Goal: Complete application form: Complete application form

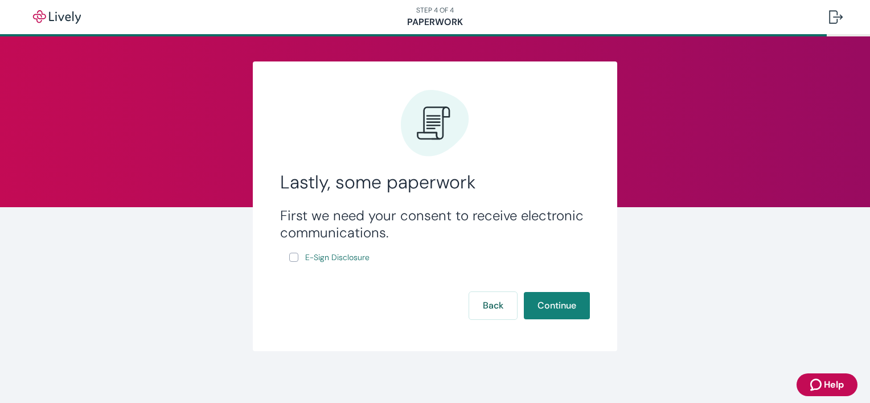
click at [291, 260] on input "E-Sign Disclosure" at bounding box center [293, 257] width 9 height 9
checkbox input "true"
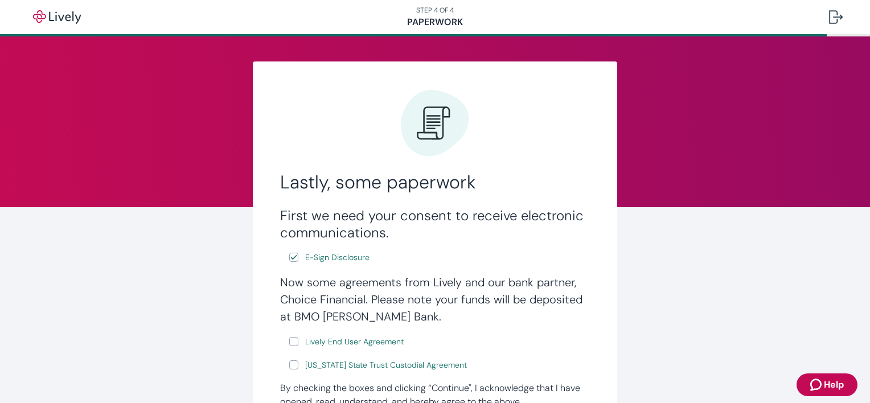
scroll to position [66, 0]
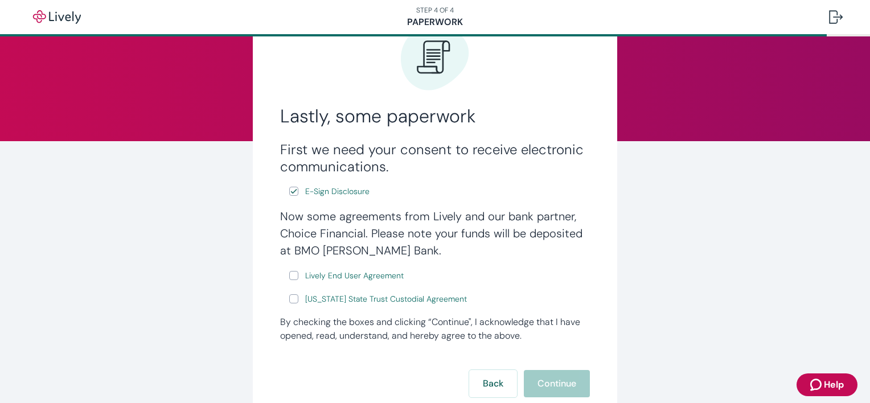
click at [289, 274] on input "Lively End User Agreement" at bounding box center [293, 275] width 9 height 9
checkbox input "true"
click at [290, 301] on input "[US_STATE] State Trust Custodial Agreement" at bounding box center [293, 298] width 9 height 9
checkbox input "true"
click at [547, 377] on button "Continue" at bounding box center [557, 383] width 66 height 27
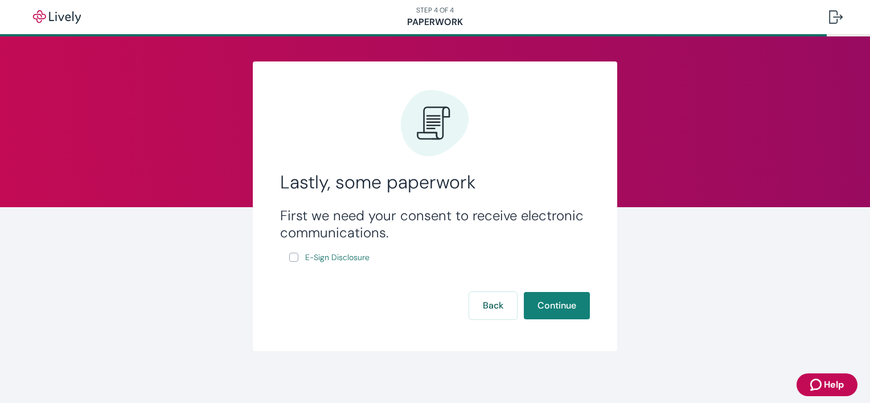
click at [289, 262] on input "E-Sign Disclosure" at bounding box center [293, 257] width 9 height 9
checkbox input "true"
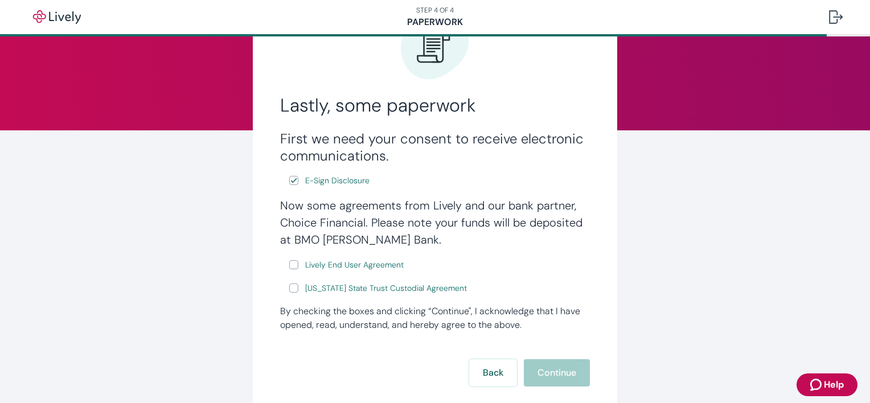
scroll to position [77, 0]
click at [291, 264] on input "Lively End User Agreement" at bounding box center [293, 264] width 9 height 9
checkbox input "true"
click at [290, 286] on input "[US_STATE] State Trust Custodial Agreement" at bounding box center [293, 287] width 9 height 9
checkbox input "true"
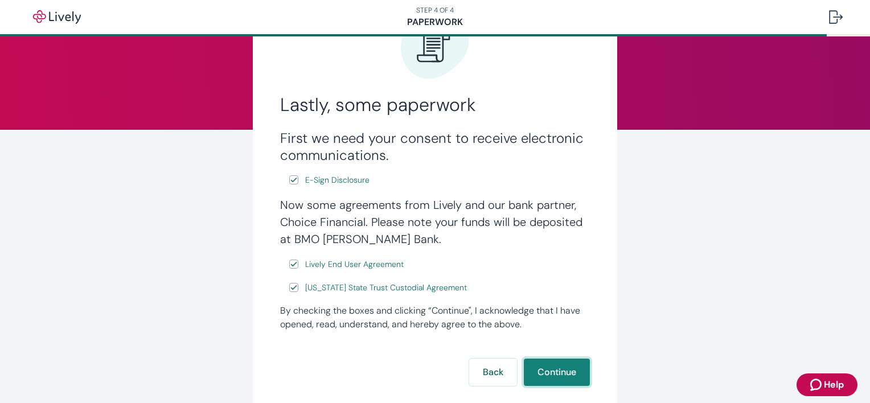
click at [546, 372] on button "Continue" at bounding box center [557, 372] width 66 height 27
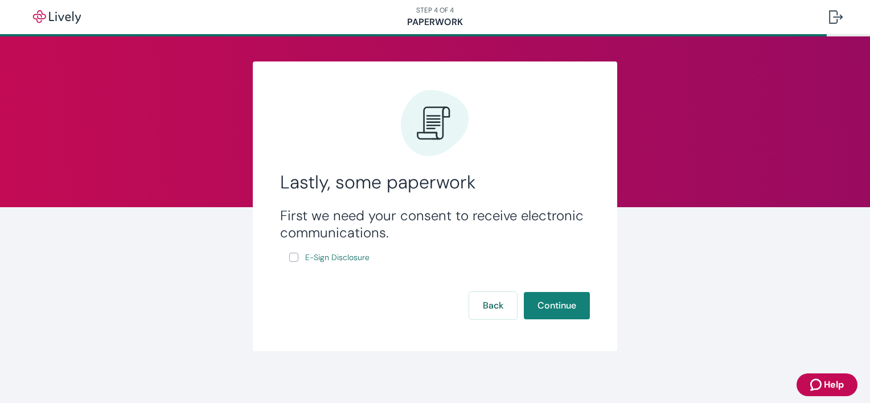
click at [290, 259] on input "E-Sign Disclosure" at bounding box center [293, 257] width 9 height 9
checkbox input "true"
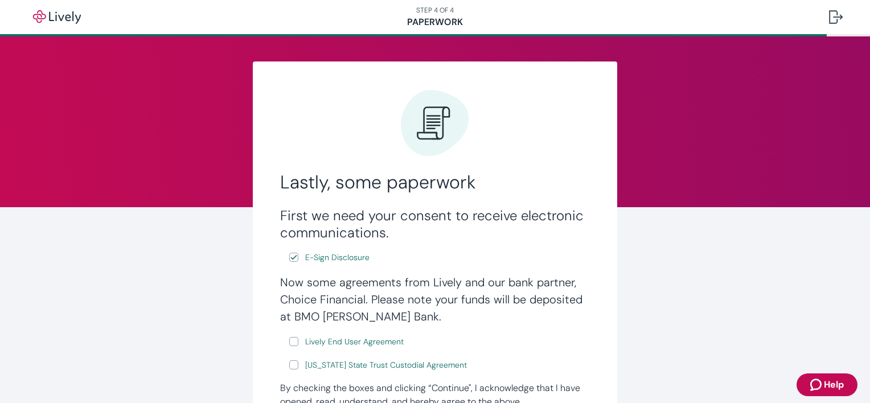
scroll to position [148, 0]
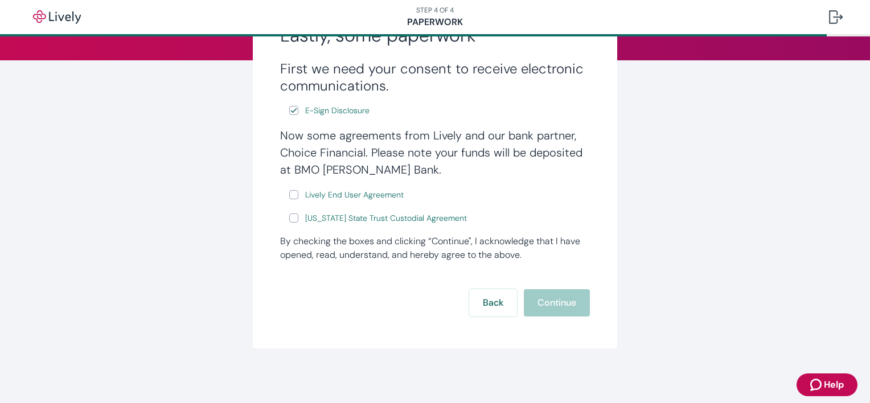
click at [289, 193] on input "Lively End User Agreement" at bounding box center [293, 194] width 9 height 9
checkbox input "true"
click at [289, 220] on input "[US_STATE] State Trust Custodial Agreement" at bounding box center [293, 217] width 9 height 9
checkbox input "true"
click at [526, 299] on button "Continue" at bounding box center [557, 302] width 66 height 27
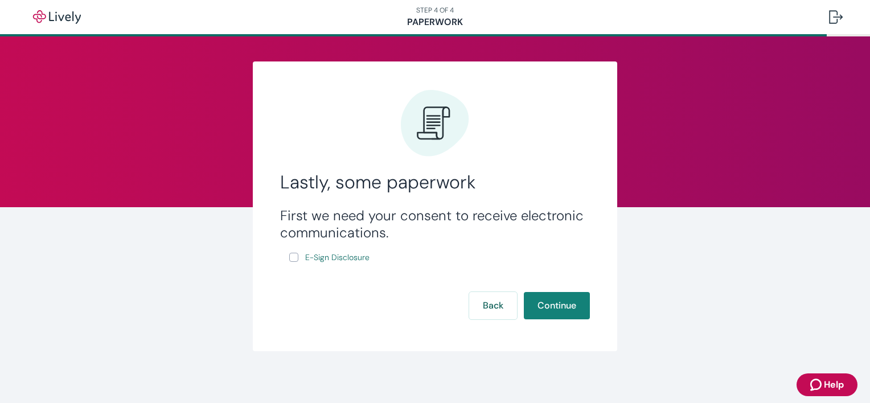
click at [294, 257] on input "E-Sign Disclosure" at bounding box center [293, 257] width 9 height 9
checkbox input "true"
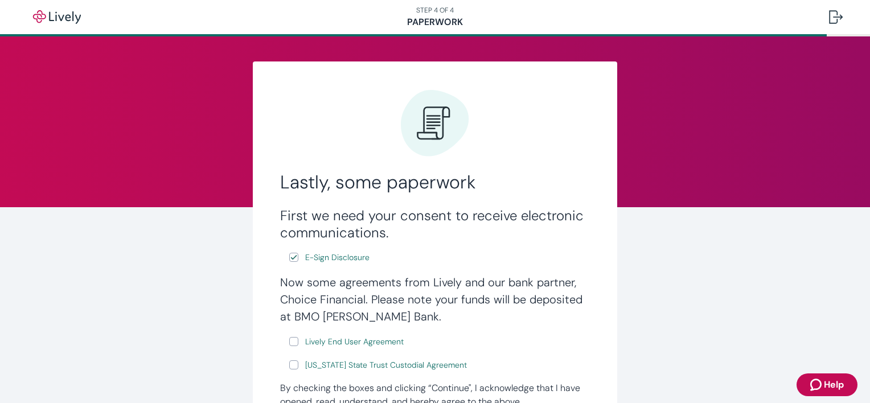
click at [295, 343] on label "Lively End User Agreement" at bounding box center [347, 342] width 117 height 14
click at [295, 343] on input "Lively End User Agreement" at bounding box center [293, 341] width 9 height 9
checkbox input "true"
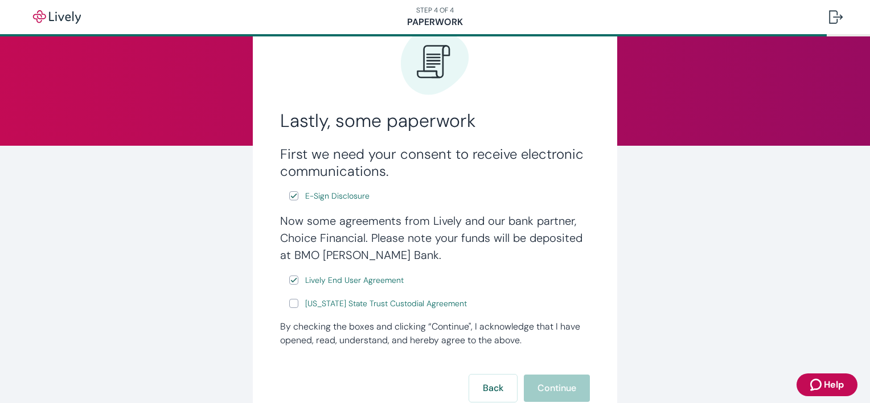
scroll to position [74, 0]
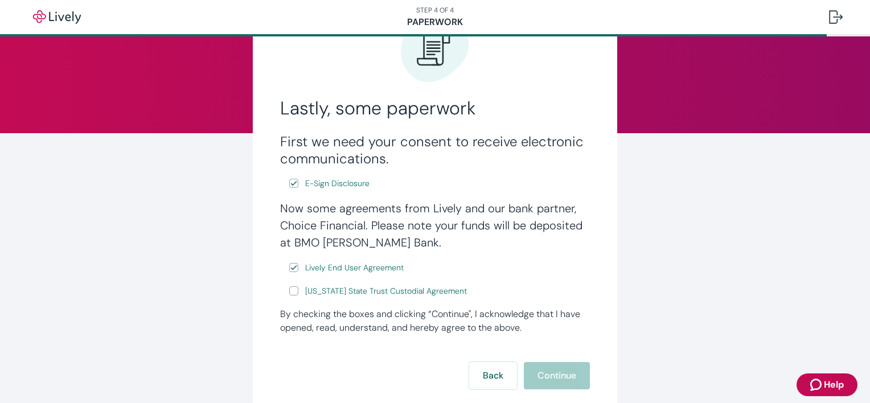
click at [290, 295] on input "Wyoming State Trust Custodial Agreement" at bounding box center [293, 290] width 9 height 9
checkbox input "true"
click at [535, 381] on button "Continue" at bounding box center [557, 375] width 66 height 27
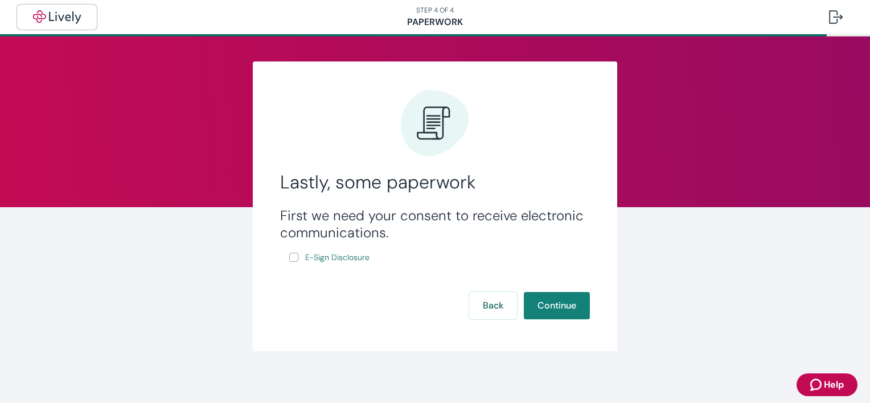
click at [75, 23] on img "button" at bounding box center [57, 17] width 64 height 14
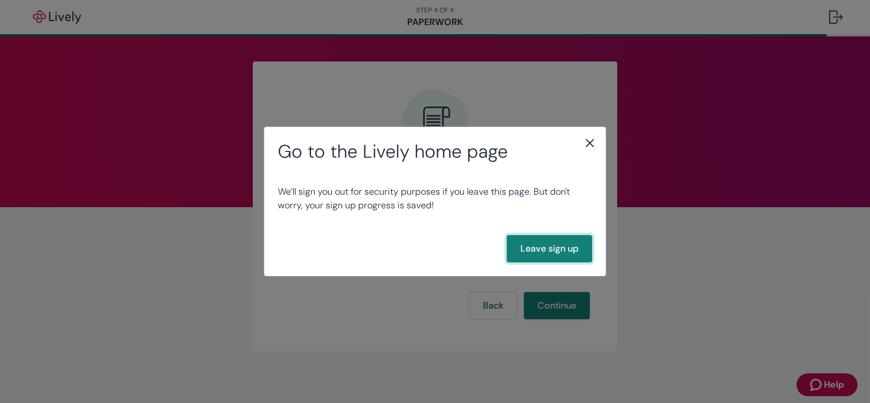
click at [561, 250] on button "Leave sign up" at bounding box center [549, 248] width 85 height 27
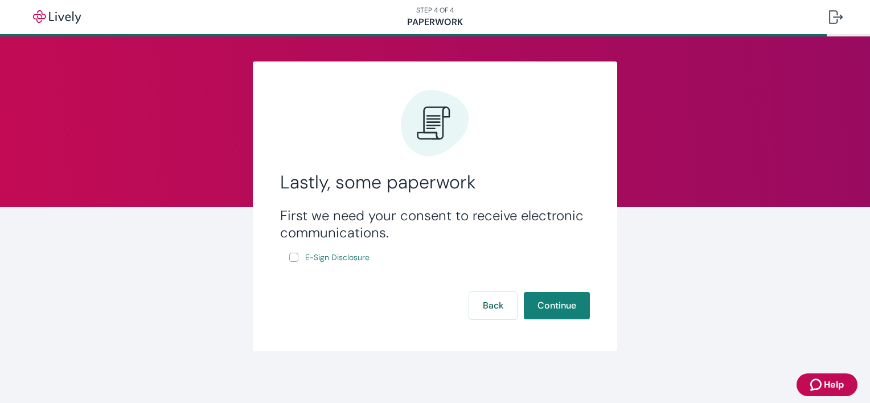
click at [289, 260] on input "E-Sign Disclosure" at bounding box center [293, 257] width 9 height 9
checkbox input "true"
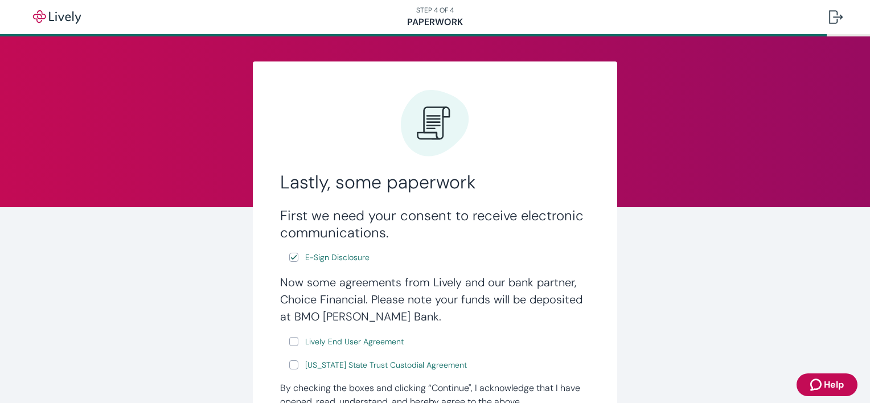
scroll to position [134, 0]
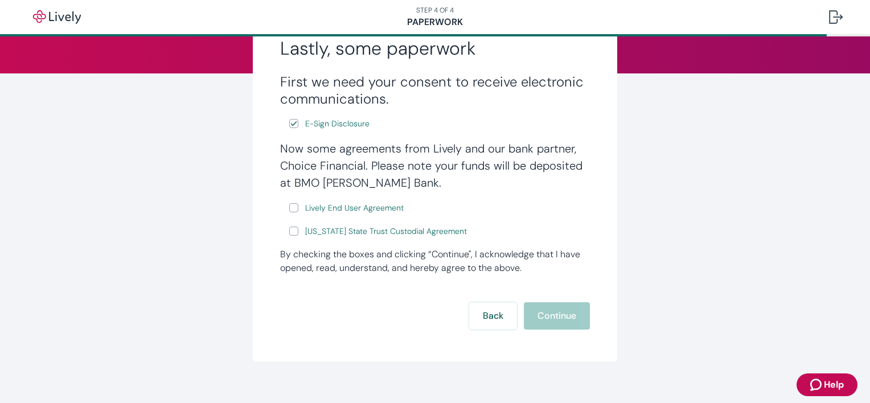
click at [289, 207] on input "Lively End User Agreement" at bounding box center [293, 207] width 9 height 9
checkbox input "true"
click at [289, 233] on input "[US_STATE] State Trust Custodial Agreement" at bounding box center [293, 231] width 9 height 9
checkbox input "true"
click at [562, 328] on button "Continue" at bounding box center [557, 315] width 66 height 27
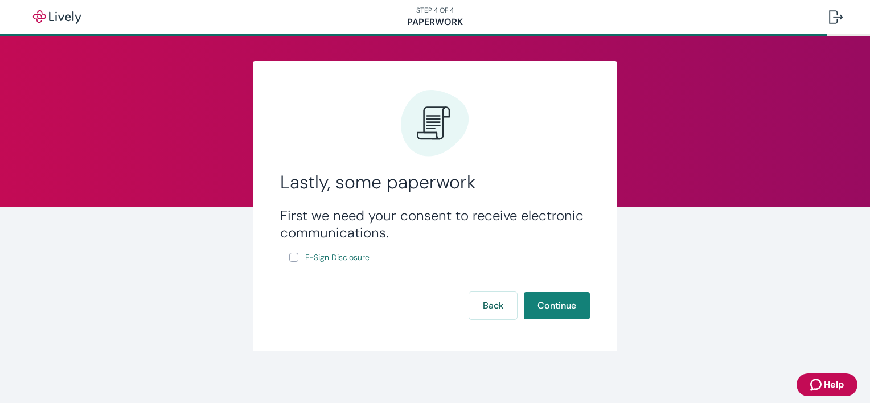
click at [316, 258] on span "E-Sign Disclosure" at bounding box center [337, 258] width 64 height 12
click at [291, 256] on input "E-Sign Disclosure" at bounding box center [293, 257] width 9 height 9
checkbox input "true"
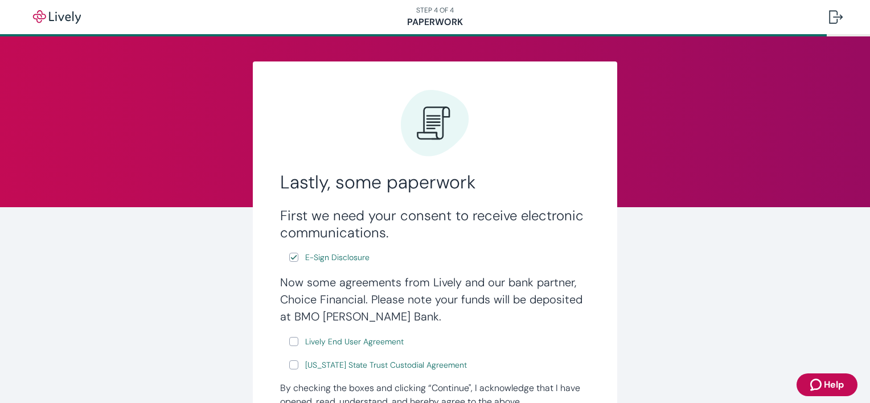
scroll to position [98, 0]
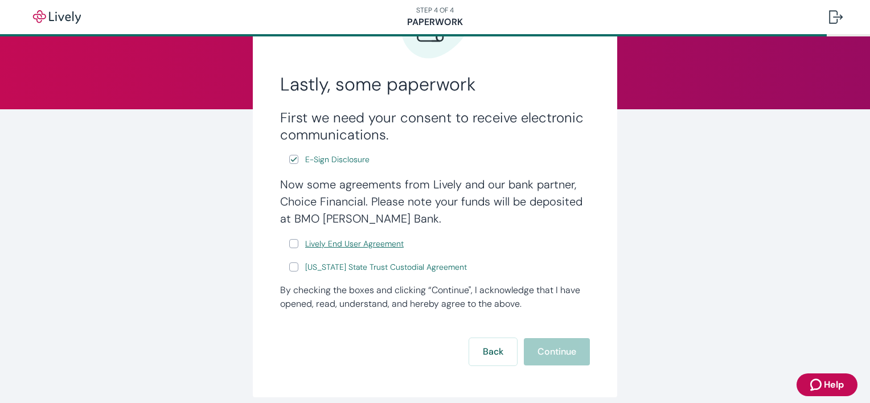
click at [372, 242] on span "Lively End User Agreement" at bounding box center [354, 244] width 98 height 12
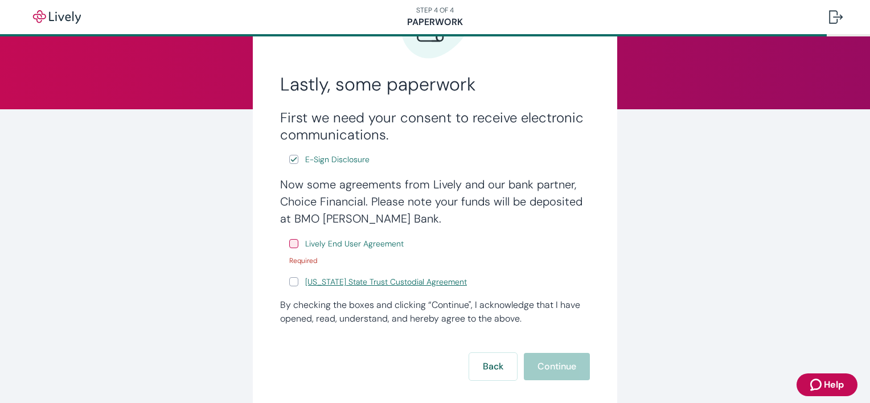
click at [340, 283] on span "[US_STATE] State Trust Custodial Agreement" at bounding box center [386, 282] width 162 height 12
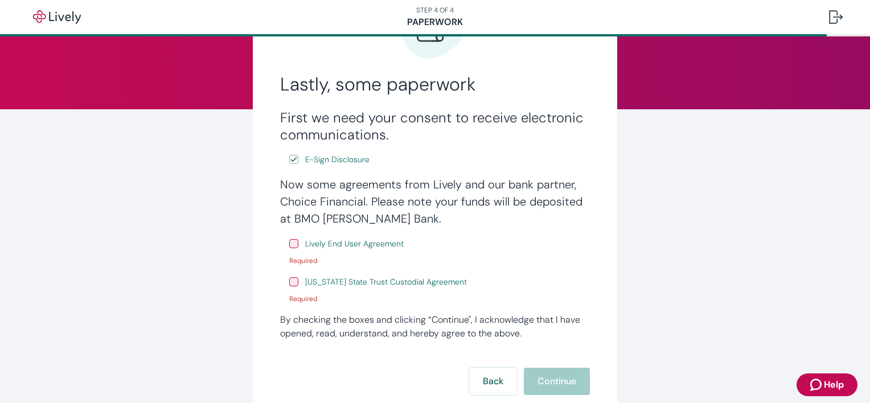
click at [292, 248] on input "Lively End User Agreement" at bounding box center [293, 243] width 9 height 9
checkbox input "true"
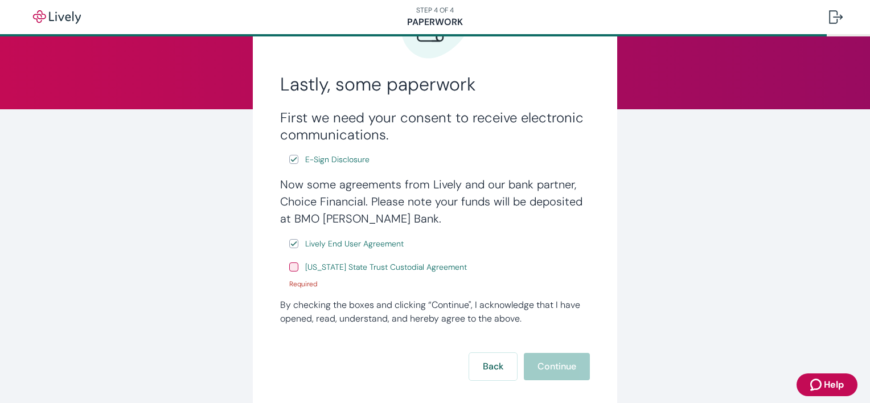
click at [291, 269] on input "[US_STATE] State Trust Custodial Agreement" at bounding box center [293, 266] width 9 height 9
checkbox input "true"
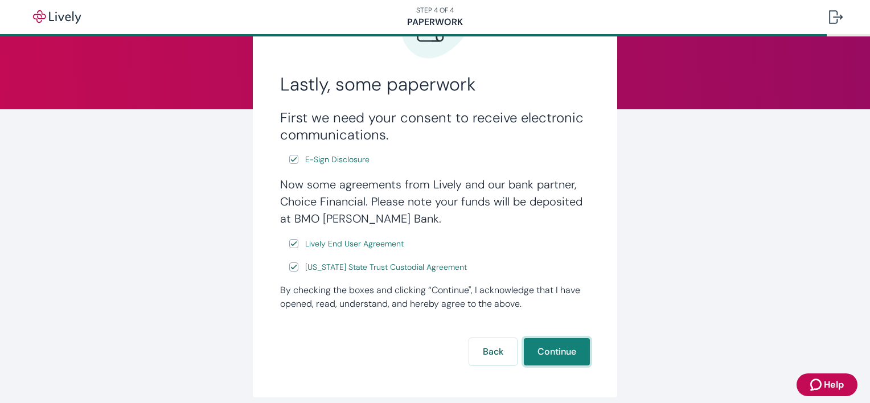
click at [535, 357] on button "Continue" at bounding box center [557, 351] width 66 height 27
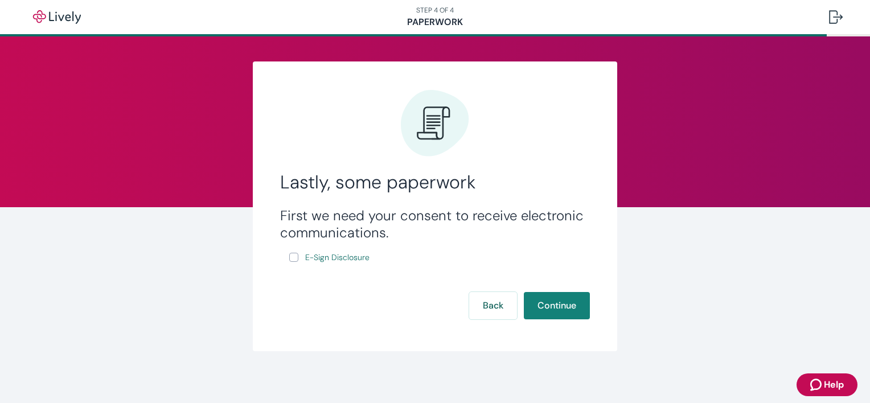
click at [290, 260] on input "E-Sign Disclosure" at bounding box center [293, 257] width 9 height 9
checkbox input "true"
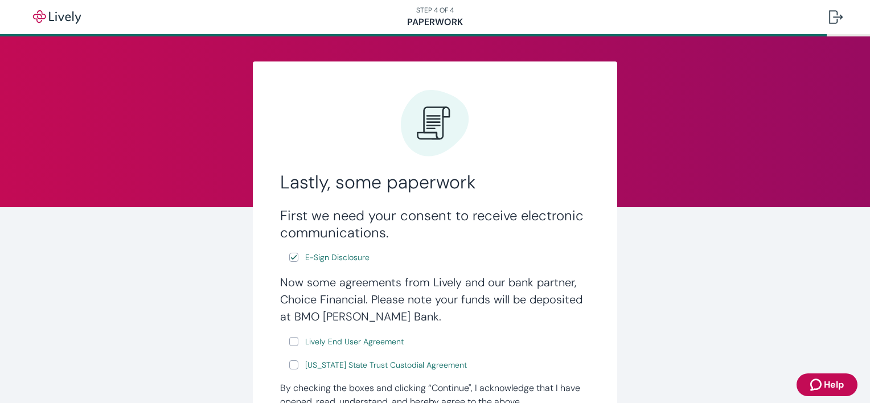
scroll to position [148, 0]
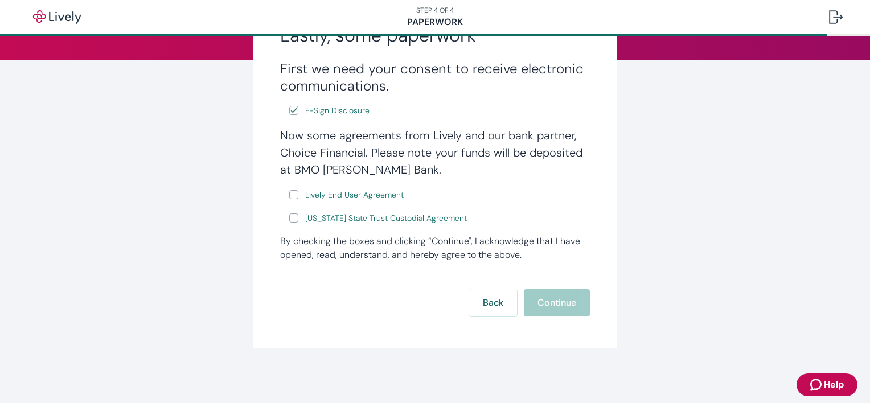
click at [289, 192] on input "Lively End User Agreement" at bounding box center [293, 194] width 9 height 9
checkbox input "true"
click at [291, 220] on input "[US_STATE] State Trust Custodial Agreement" at bounding box center [293, 217] width 9 height 9
checkbox input "true"
click at [566, 301] on button "Continue" at bounding box center [557, 302] width 66 height 27
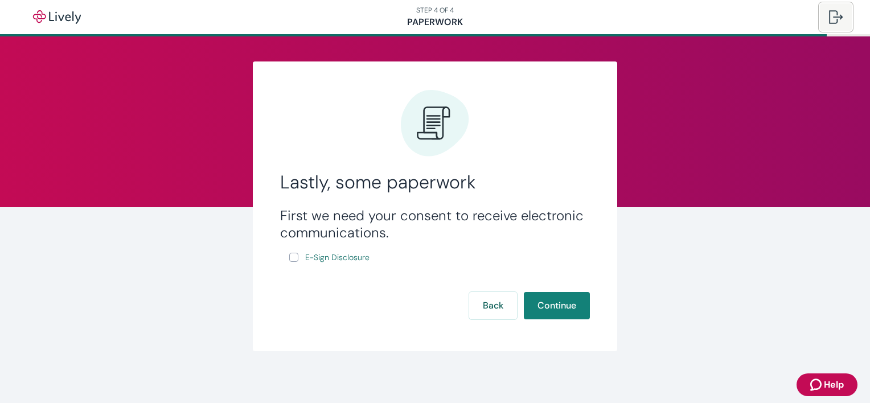
click at [839, 14] on div at bounding box center [836, 17] width 14 height 14
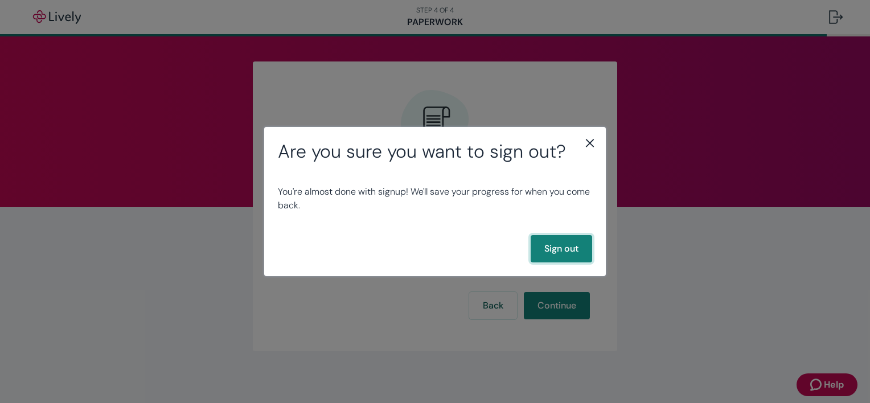
click at [560, 255] on button "Sign out" at bounding box center [561, 248] width 61 height 27
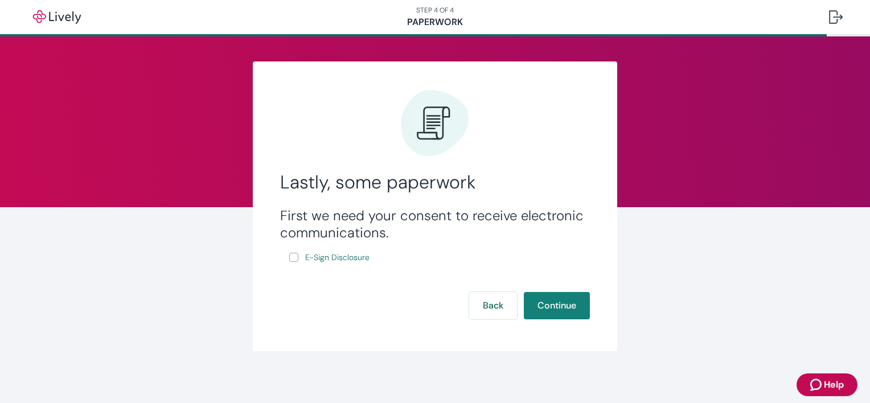
click at [294, 256] on input "E-Sign Disclosure" at bounding box center [293, 257] width 9 height 9
checkbox input "true"
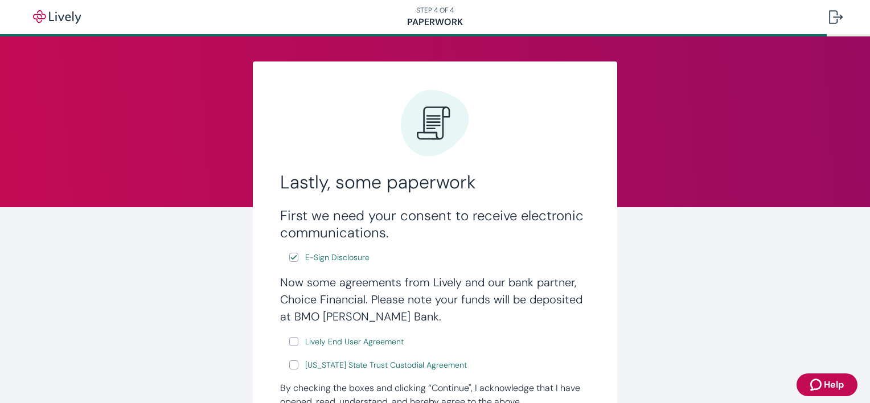
scroll to position [120, 0]
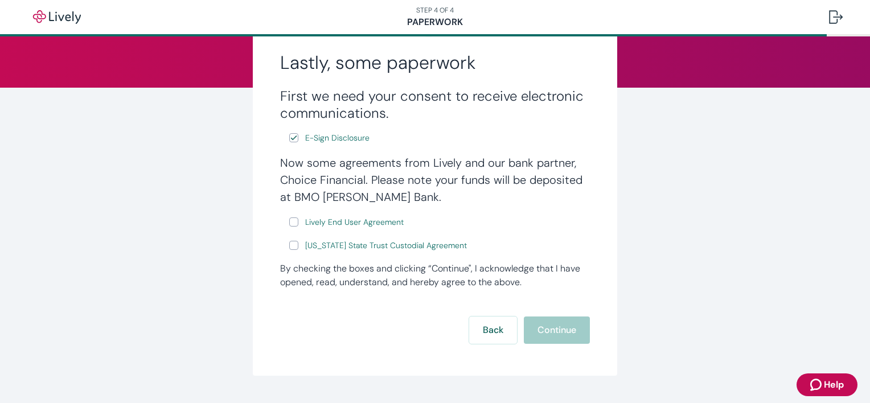
click at [290, 226] on input "Lively End User Agreement" at bounding box center [293, 221] width 9 height 9
checkbox input "true"
click at [291, 244] on input "[US_STATE] State Trust Custodial Agreement" at bounding box center [293, 245] width 9 height 9
checkbox input "true"
click at [560, 328] on button "Continue" at bounding box center [557, 329] width 66 height 27
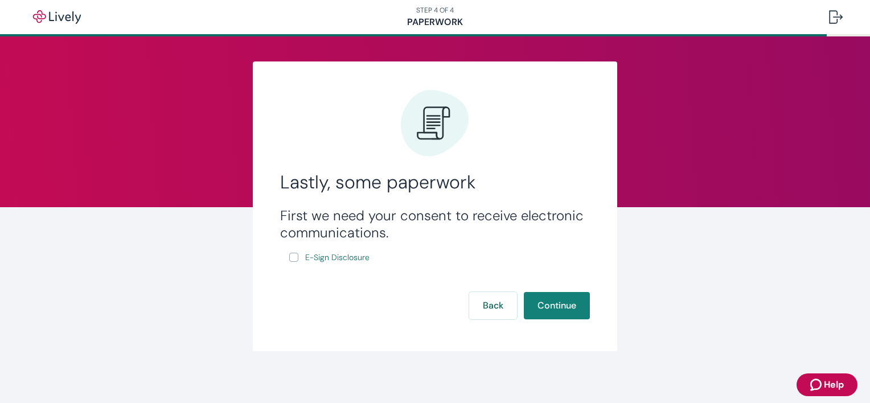
click at [289, 258] on input "E-Sign Disclosure" at bounding box center [293, 257] width 9 height 9
checkbox input "true"
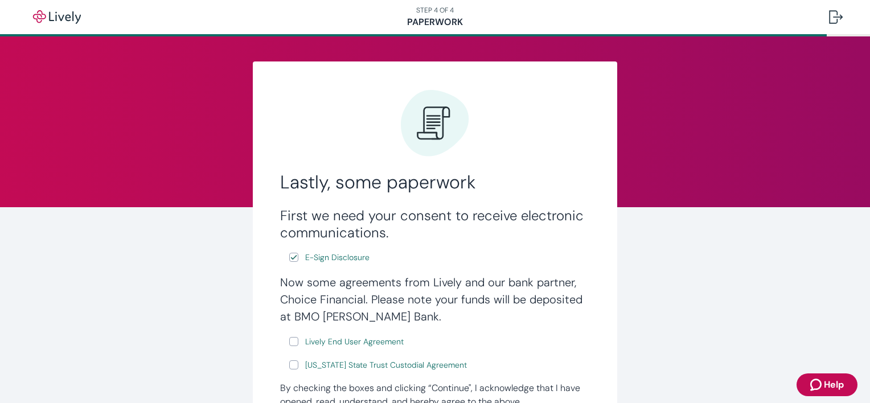
scroll to position [93, 0]
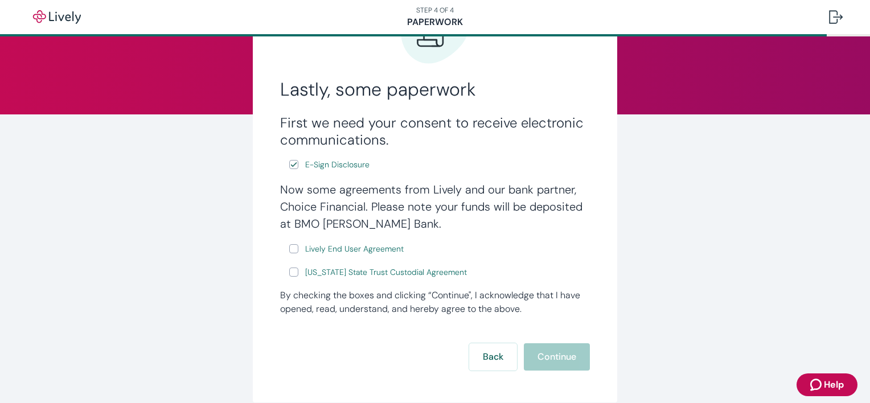
click at [289, 250] on input "Lively End User Agreement" at bounding box center [293, 248] width 9 height 9
checkbox input "true"
click at [289, 269] on input "[US_STATE] State Trust Custodial Agreement" at bounding box center [293, 272] width 9 height 9
checkbox input "true"
click at [544, 358] on button "Continue" at bounding box center [557, 356] width 66 height 27
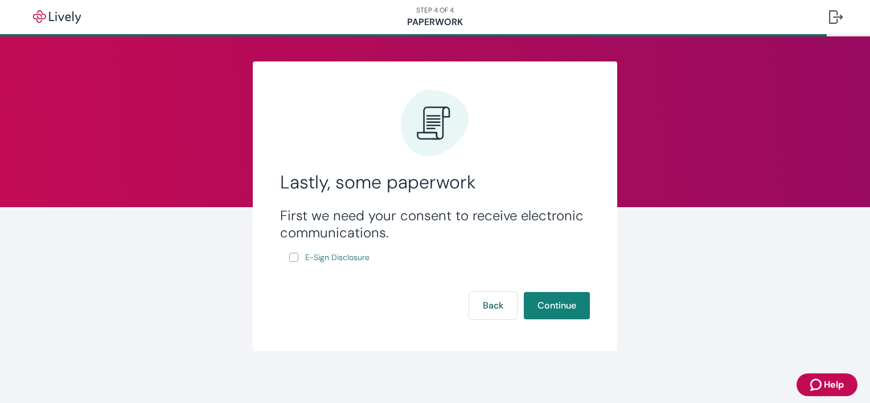
click at [290, 259] on input "E-Sign Disclosure" at bounding box center [293, 257] width 9 height 9
checkbox input "true"
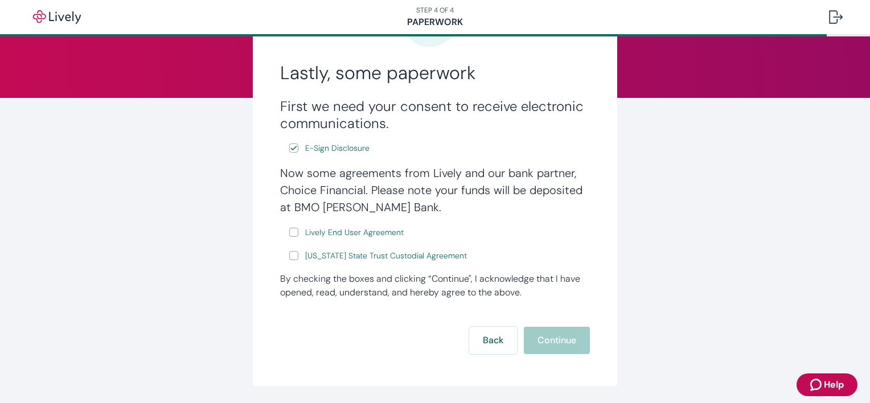
scroll to position [110, 0]
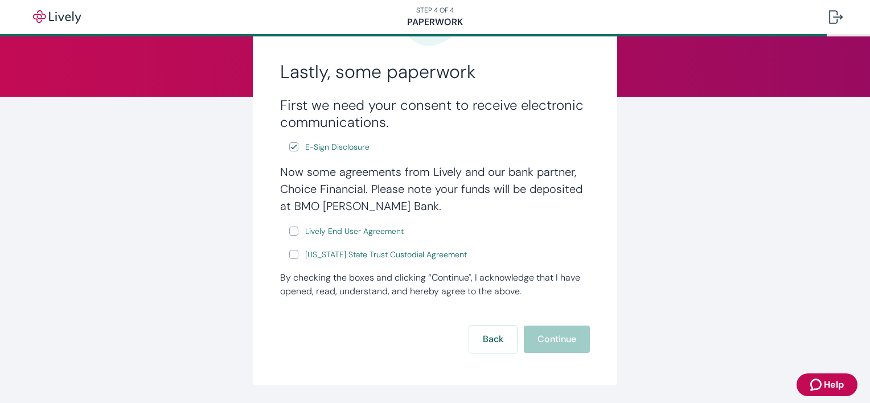
click at [289, 231] on input "Lively End User Agreement" at bounding box center [293, 231] width 9 height 9
checkbox input "true"
click at [289, 262] on label "[US_STATE] State Trust Custodial Agreement" at bounding box center [379, 255] width 180 height 14
click at [289, 259] on input "[US_STATE] State Trust Custodial Agreement" at bounding box center [293, 254] width 9 height 9
checkbox input "true"
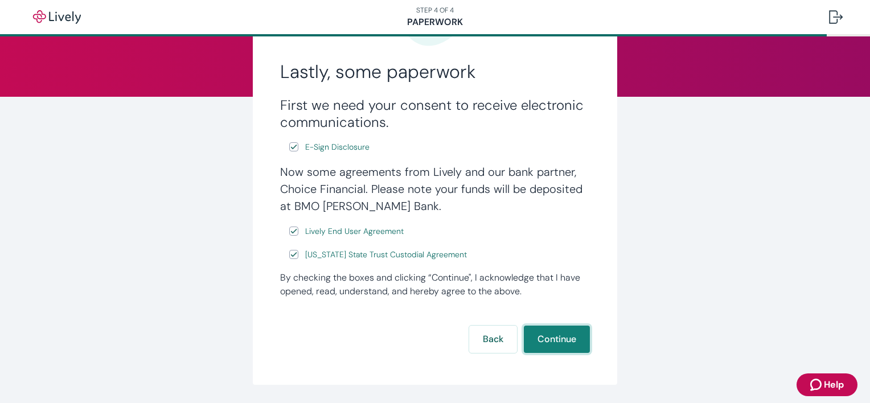
click at [565, 344] on button "Continue" at bounding box center [557, 339] width 66 height 27
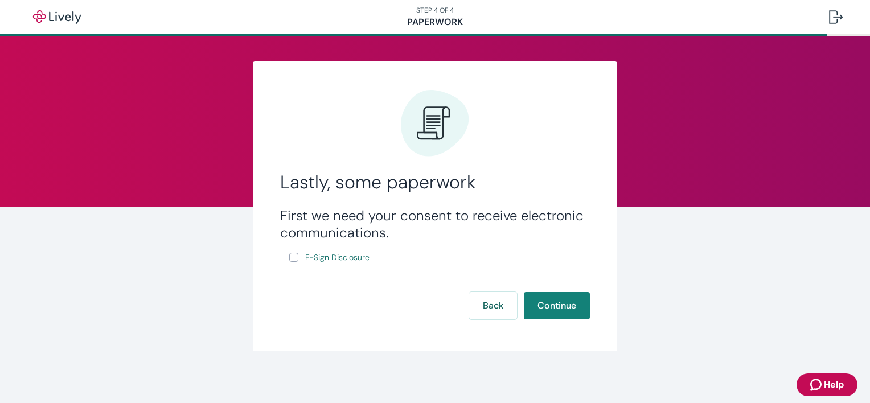
click at [291, 261] on input "E-Sign Disclosure" at bounding box center [293, 257] width 9 height 9
checkbox input "true"
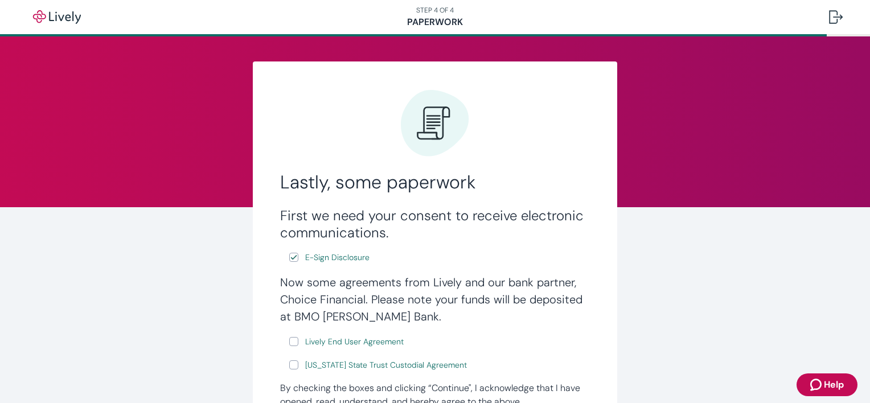
scroll to position [91, 0]
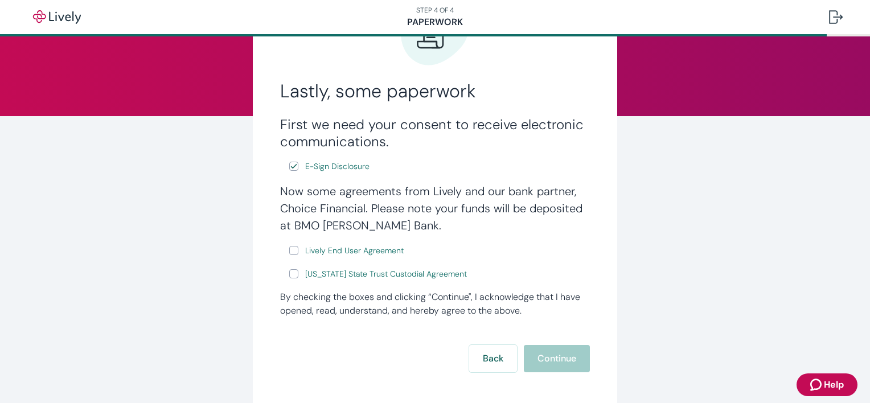
click at [289, 248] on input "Lively End User Agreement" at bounding box center [293, 250] width 9 height 9
checkbox input "true"
click at [289, 278] on input "[US_STATE] State Trust Custodial Agreement" at bounding box center [293, 273] width 9 height 9
checkbox input "true"
click at [542, 358] on button "Continue" at bounding box center [557, 358] width 66 height 27
